Goal: Information Seeking & Learning: Understand process/instructions

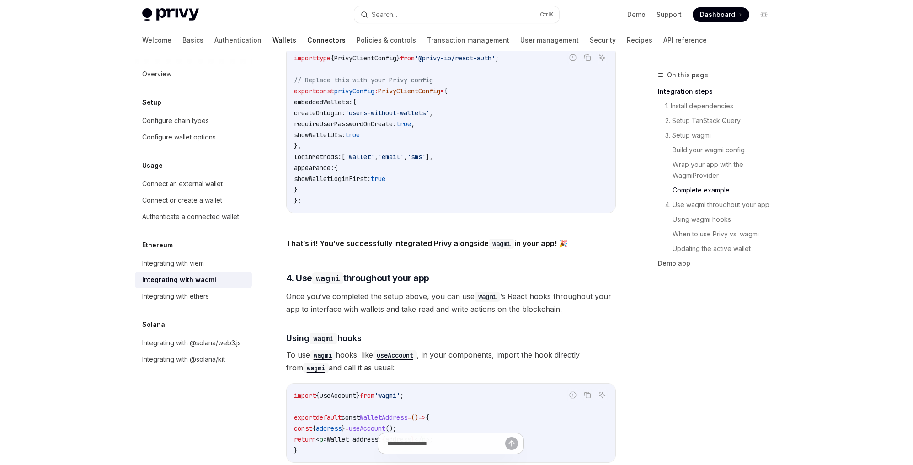
click at [273, 41] on link "Wallets" at bounding box center [285, 40] width 24 height 22
type textarea "*"
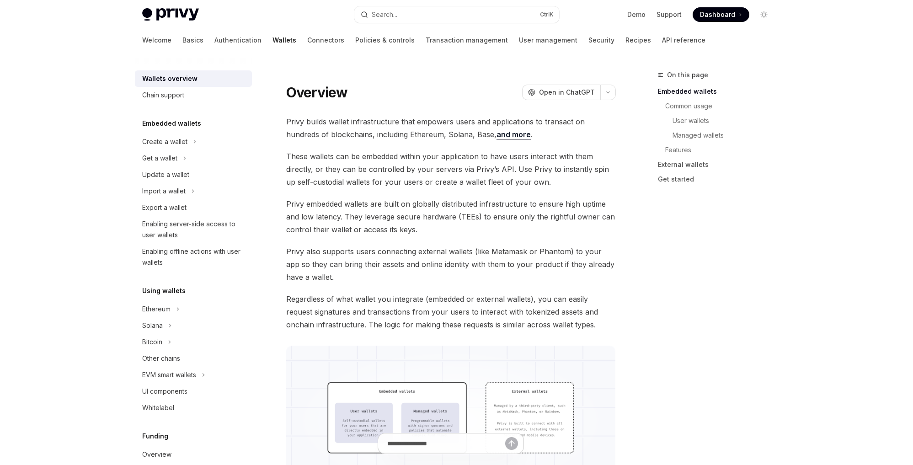
scroll to position [165, 0]
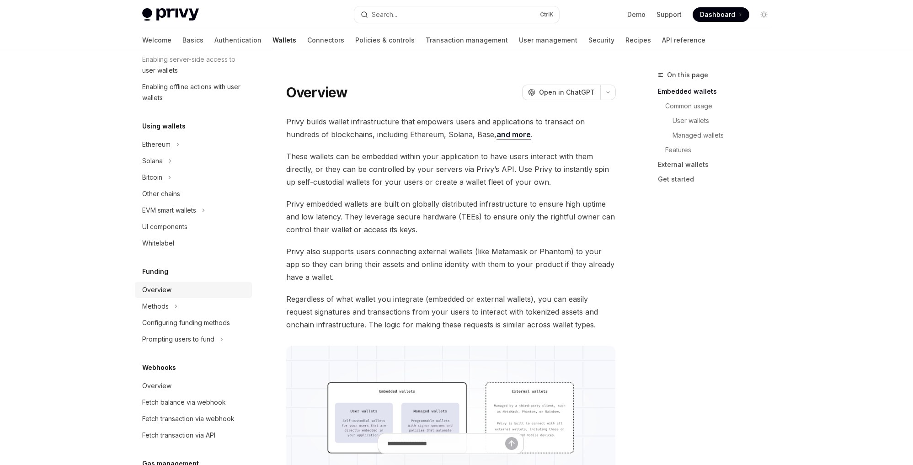
click at [166, 292] on div "Overview" at bounding box center [156, 290] width 29 height 11
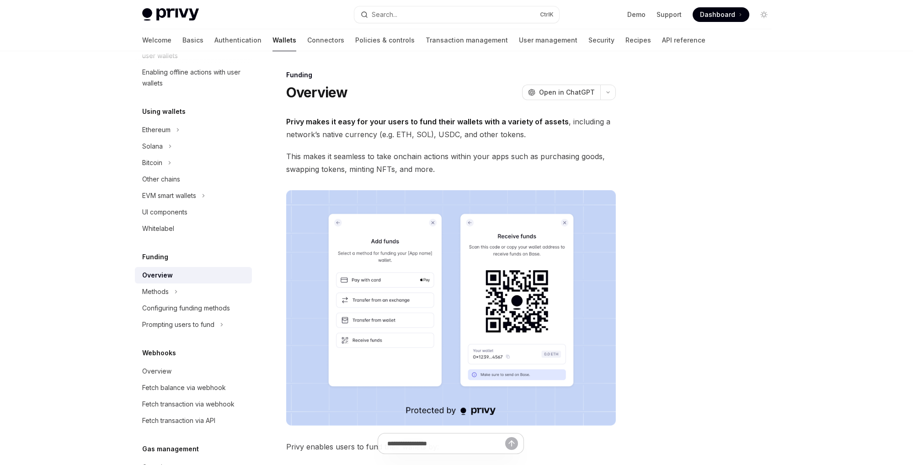
scroll to position [321, 0]
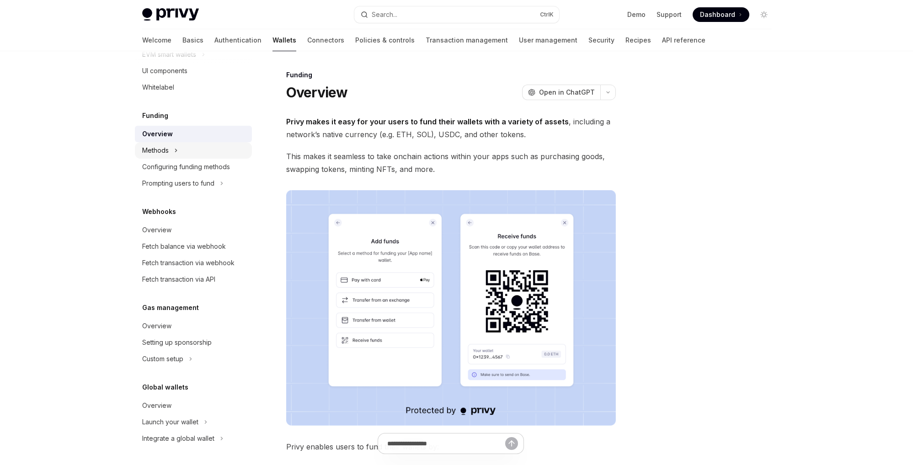
click at [175, 154] on icon at bounding box center [176, 150] width 4 height 11
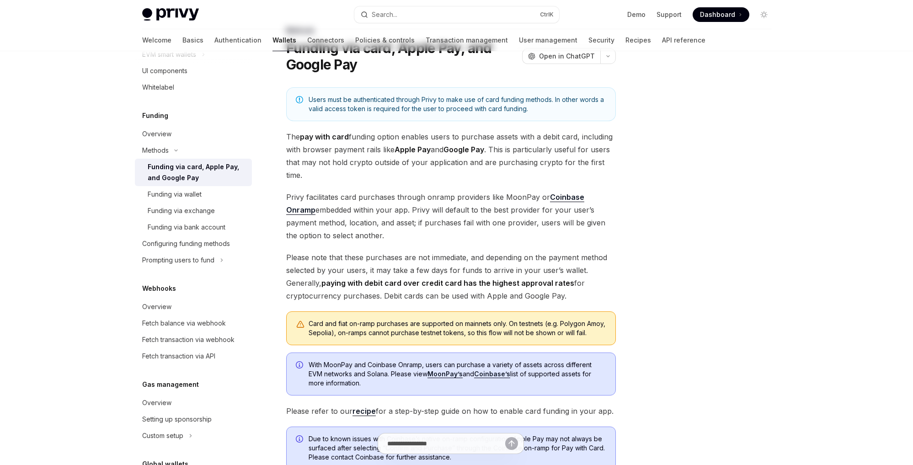
scroll to position [206, 0]
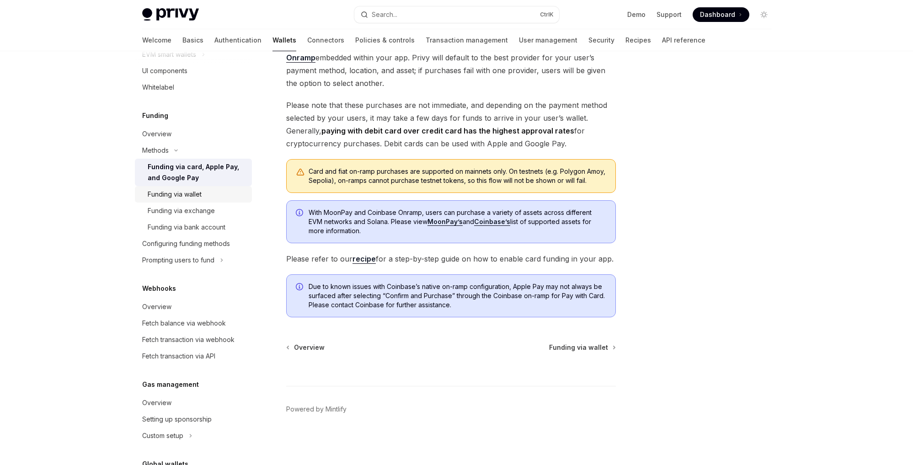
click at [181, 201] on link "Funding via wallet" at bounding box center [193, 194] width 117 height 16
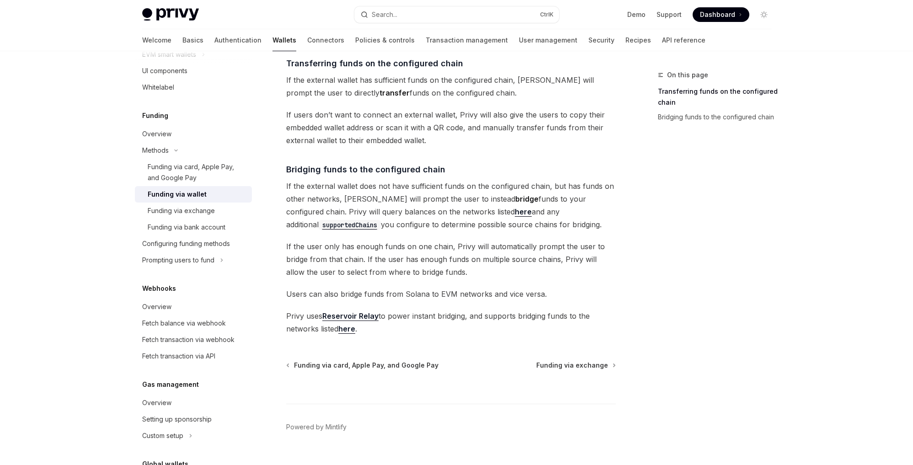
scroll to position [220, 0]
click at [198, 245] on div "Configuring funding methods" at bounding box center [186, 243] width 88 height 11
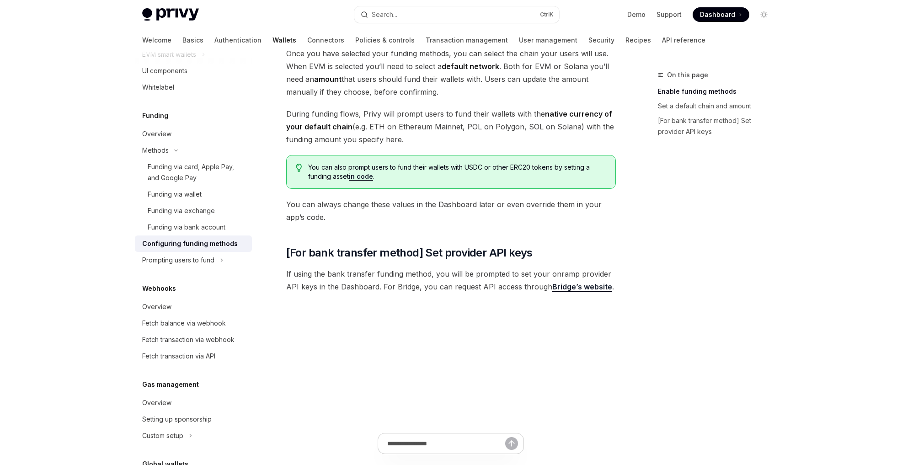
scroll to position [539, 0]
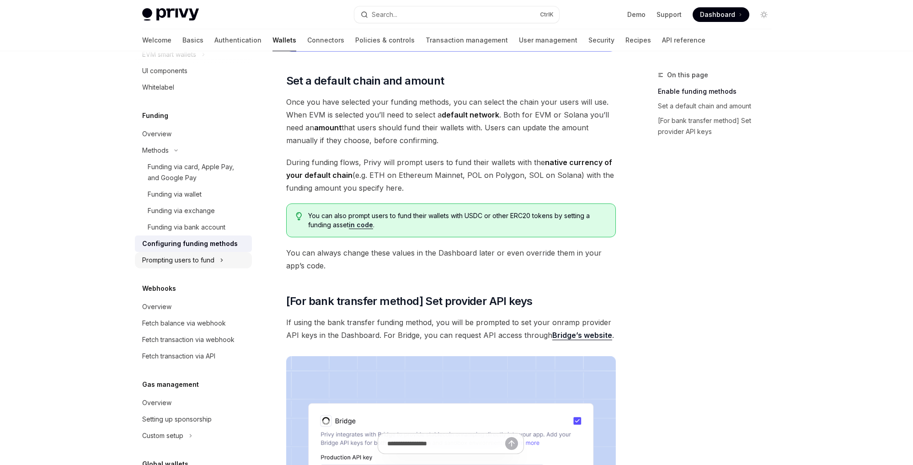
click at [200, 262] on div "Prompting users to fund" at bounding box center [178, 260] width 72 height 11
type textarea "*"
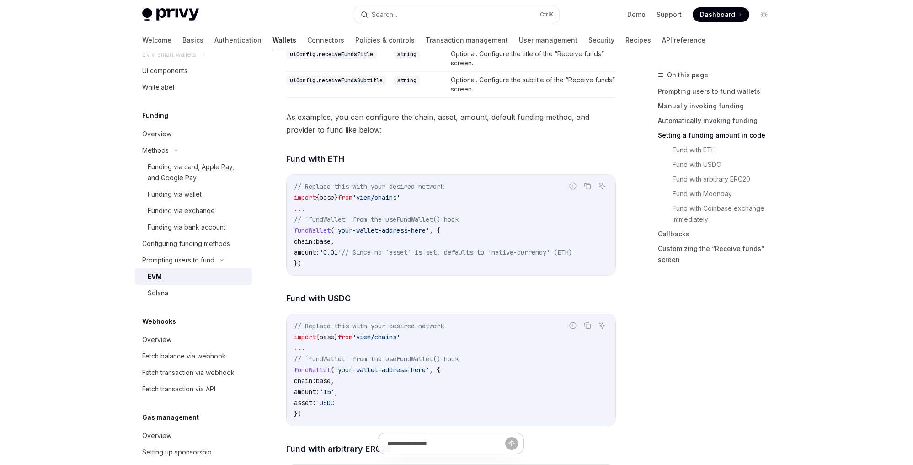
scroll to position [1208, 0]
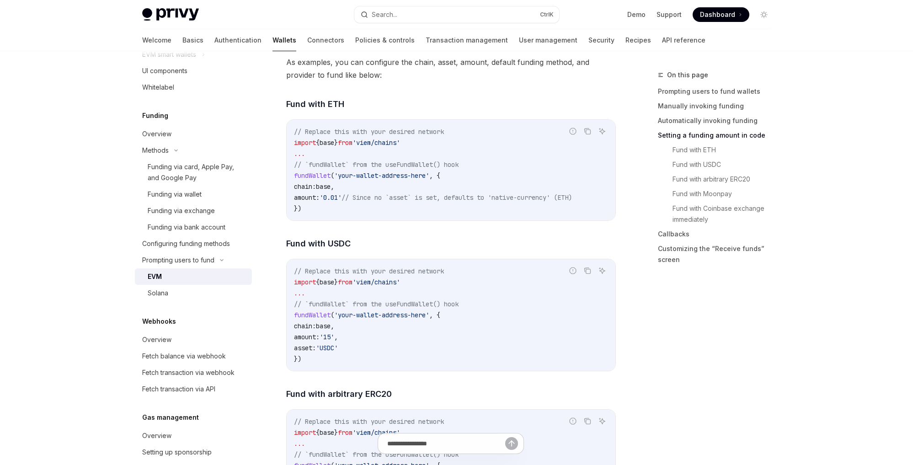
click at [660, 379] on div "On this page Prompting users to fund wallets Manually invoking funding Automati…" at bounding box center [709, 268] width 139 height 396
